Goal: Find specific page/section: Find specific page/section

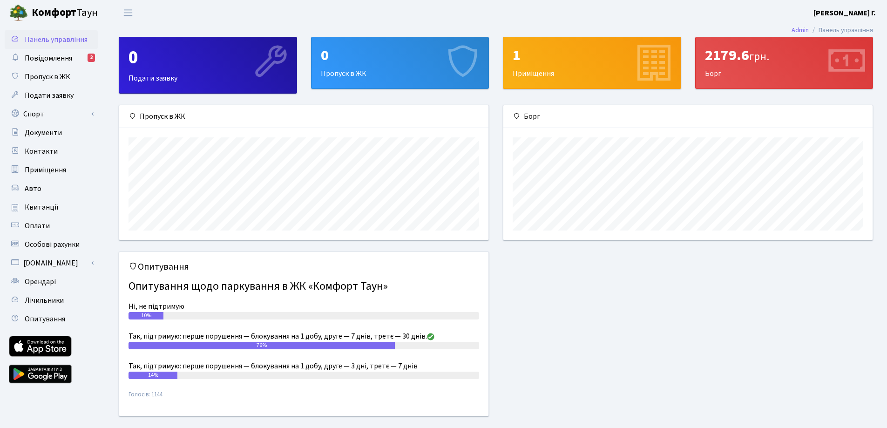
scroll to position [135, 369]
click at [26, 58] on span "Повідомлення" at bounding box center [48, 58] width 47 height 10
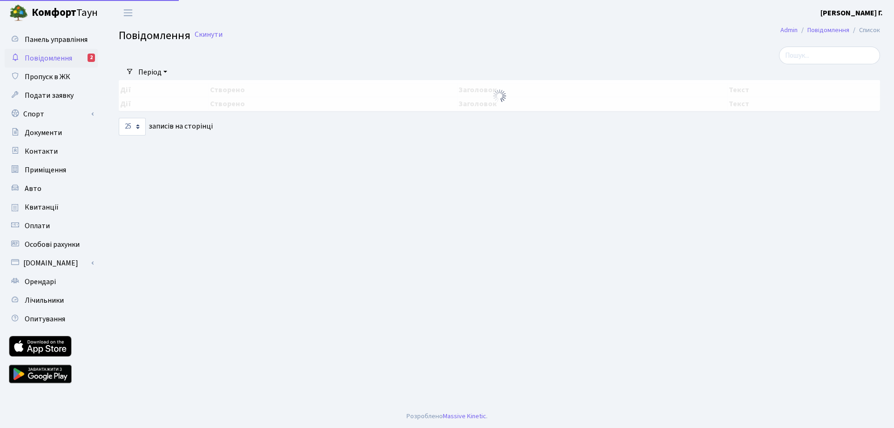
select select "25"
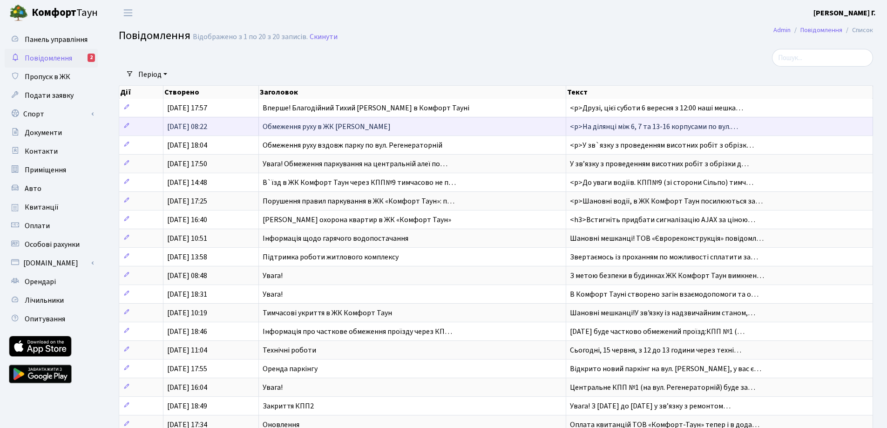
click at [373, 126] on span "Обмеження руху в ЖК [PERSON_NAME]" at bounding box center [327, 127] width 128 height 10
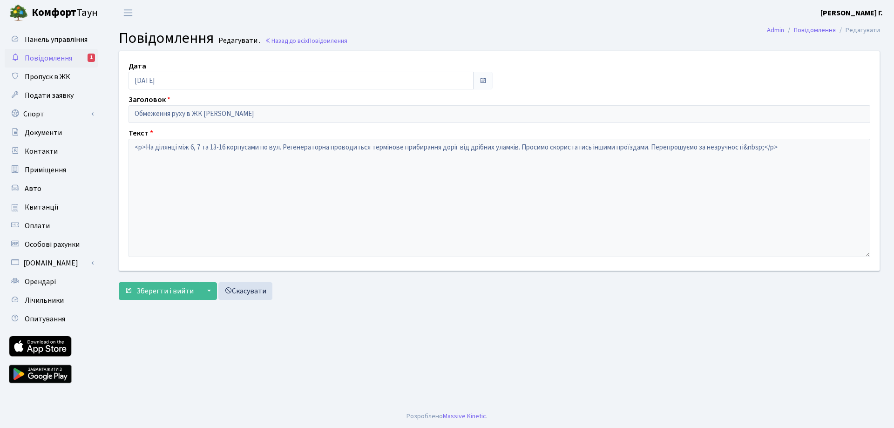
click at [55, 58] on span "Повідомлення" at bounding box center [48, 58] width 47 height 10
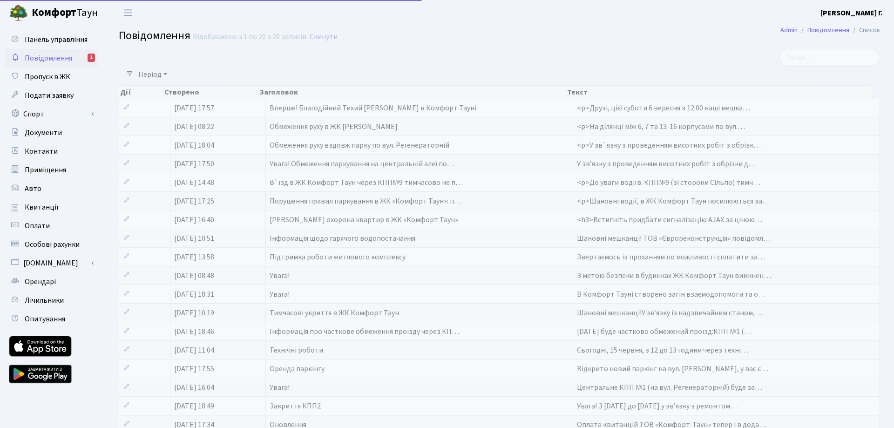
select select "25"
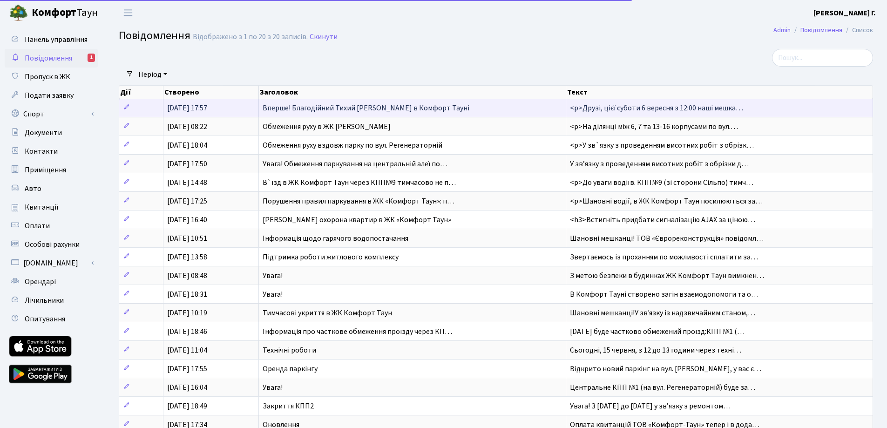
click at [360, 111] on span "Вперше! Благодійний Тихий [PERSON_NAME] в Комфорт Тауні" at bounding box center [366, 108] width 207 height 10
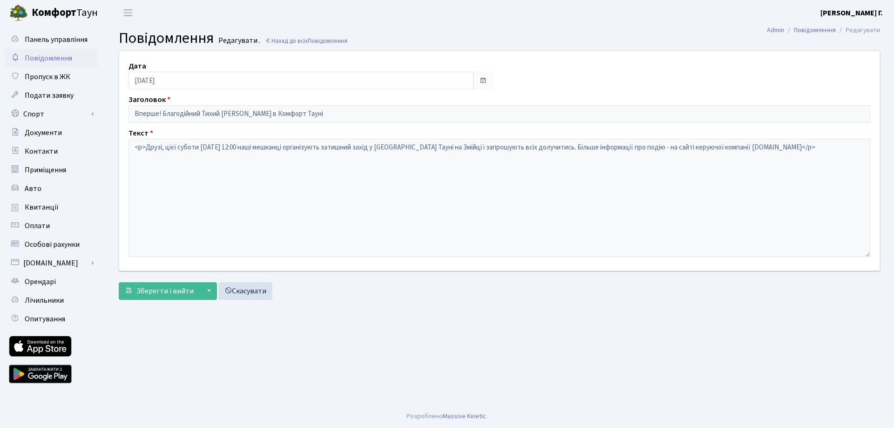
click at [43, 60] on span "Повідомлення" at bounding box center [48, 58] width 47 height 10
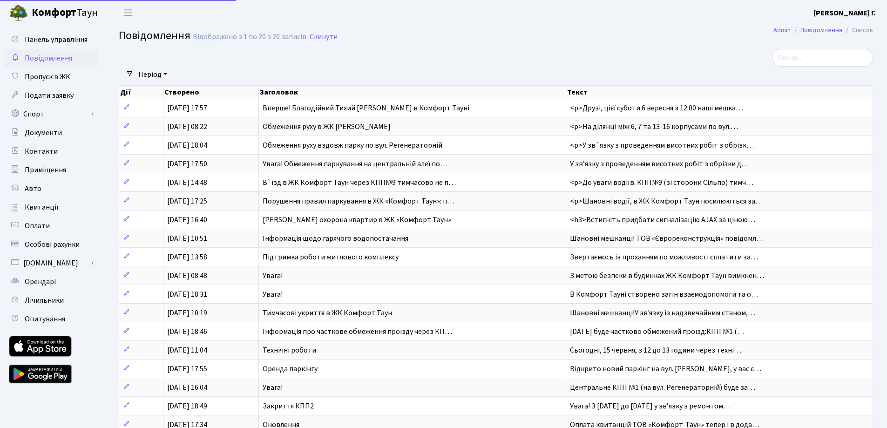
select select "25"
click at [857, 14] on b "[PERSON_NAME] Г." at bounding box center [844, 13] width 62 height 10
click at [803, 49] on link "Вийти" at bounding box center [829, 51] width 93 height 14
